Goal: Transaction & Acquisition: Purchase product/service

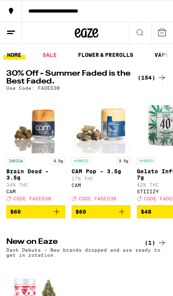
click at [155, 74] on div "(154)" at bounding box center [151, 77] width 29 height 9
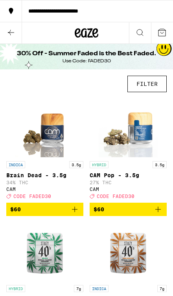
click at [154, 80] on button "FILTER" at bounding box center [146, 84] width 39 height 16
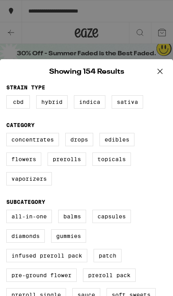
click at [40, 186] on label "Vaporizers" at bounding box center [28, 178] width 45 height 13
click at [0, 0] on input "Vaporizers" at bounding box center [0, 0] width 0 height 0
checkbox input "true"
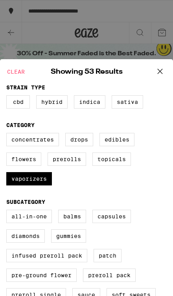
click at [160, 73] on icon at bounding box center [160, 71] width 12 height 12
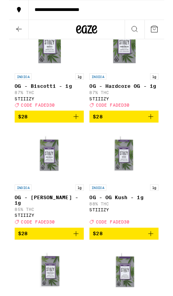
scroll to position [1152, 0]
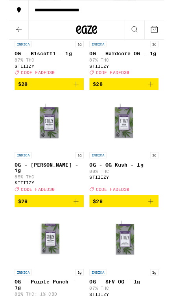
click at [76, 98] on icon "Add to bag" at bounding box center [74, 93] width 9 height 9
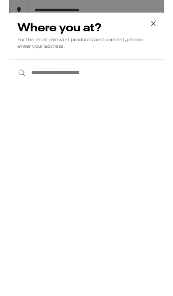
click at [109, 79] on input "**********" at bounding box center [86, 81] width 173 height 30
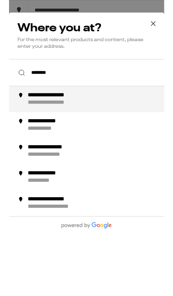
click at [128, 108] on div "**********" at bounding box center [98, 110] width 157 height 16
type input "**********"
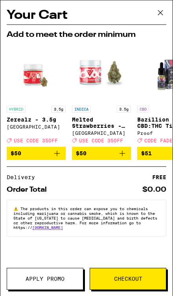
scroll to position [686, 0]
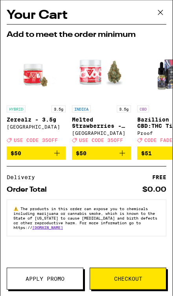
click at [158, 24] on button at bounding box center [160, 12] width 24 height 25
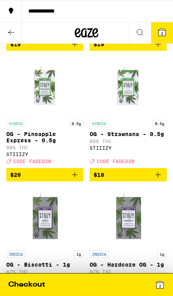
click at [158, 289] on icon at bounding box center [159, 284] width 9 height 9
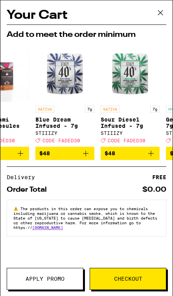
scroll to position [675, 0]
click at [156, 16] on icon at bounding box center [160, 13] width 12 height 12
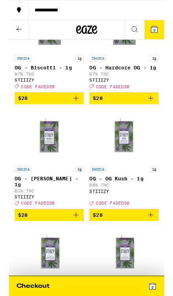
scroll to position [909, 0]
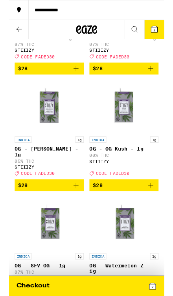
click at [75, 83] on button "$28" at bounding box center [44, 76] width 77 height 13
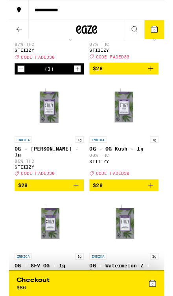
click at [153, 81] on icon "Add to bag" at bounding box center [157, 76] width 9 height 9
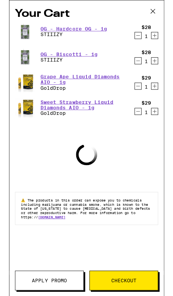
click at [142, 100] on icon "Decrement" at bounding box center [143, 95] width 7 height 9
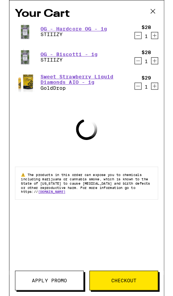
click at [142, 101] on icon "Decrement" at bounding box center [143, 95] width 7 height 9
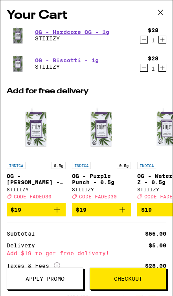
scroll to position [175, 0]
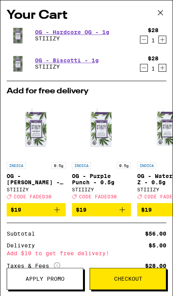
click at [155, 20] on button at bounding box center [160, 12] width 24 height 25
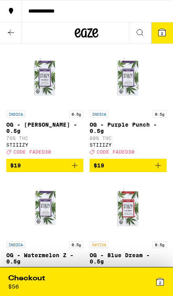
click at [44, 286] on div "Checkout $ 56" at bounding box center [47, 282] width 78 height 16
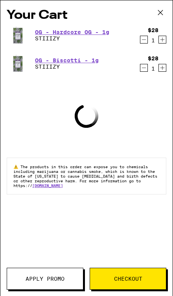
click at [42, 279] on span "Apply Promo" at bounding box center [44, 278] width 39 height 5
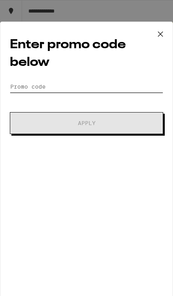
click at [120, 93] on input "Promo Code" at bounding box center [86, 87] width 153 height 12
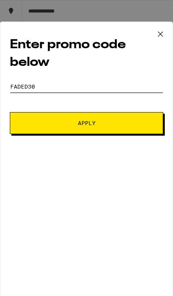
type input "Faded30"
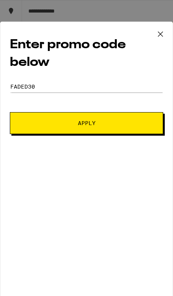
click at [140, 122] on button "Apply" at bounding box center [86, 123] width 153 height 22
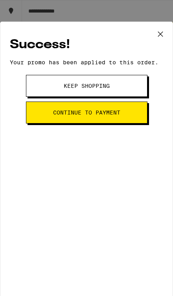
click at [125, 120] on button "Continue to payment" at bounding box center [86, 113] width 121 height 22
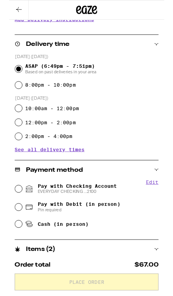
scroll to position [166, 0]
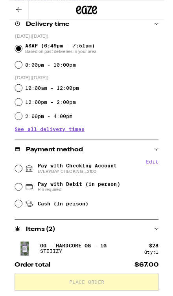
click at [103, 188] on span "Pay with Checking Account EVERYDAY CHECKING ...2100" at bounding box center [76, 188] width 88 height 13
click at [15, 188] on input "Pay with Checking Account EVERYDAY CHECKING ...2100" at bounding box center [11, 188] width 8 height 8
radio input "true"
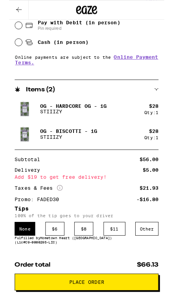
scroll to position [346, 0]
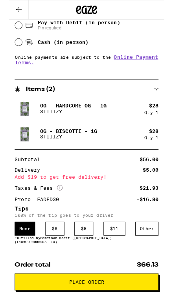
click at [48, 259] on div "$ 6" at bounding box center [50, 254] width 21 height 15
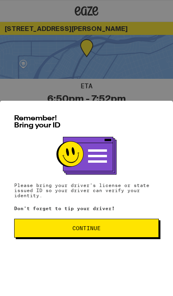
click at [107, 231] on span "Continue" at bounding box center [86, 228] width 131 height 5
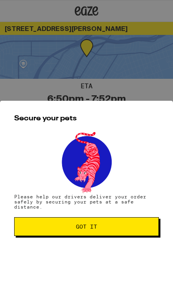
click at [105, 229] on span "Got it" at bounding box center [86, 226] width 131 height 5
